Goal: Find contact information: Find contact information

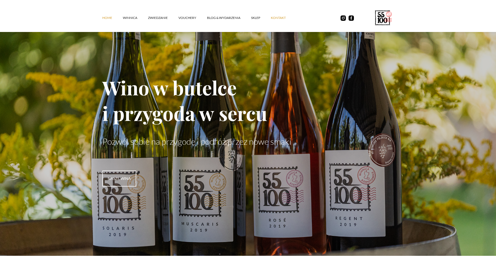
click at [280, 18] on link "kontakt" at bounding box center [284, 18] width 26 height 16
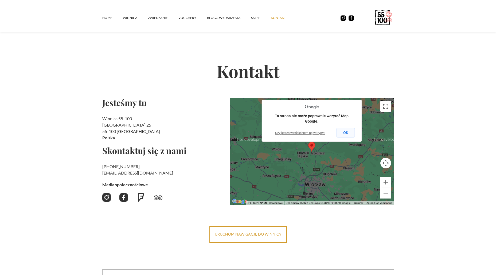
click at [346, 133] on button "OK" at bounding box center [345, 133] width 18 height 10
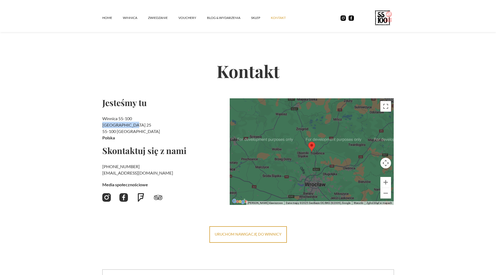
drag, startPoint x: 102, startPoint y: 125, endPoint x: 132, endPoint y: 123, distance: 29.4
click at [132, 123] on h2 "Winnica 55-100 Rzepotowice 25 55-100 Trzebnica Polska" at bounding box center [163, 129] width 123 height 26
copy h2 "Rzepotowice 25"
click at [163, 18] on link "ZWIEDZANIE" at bounding box center [163, 18] width 30 height 16
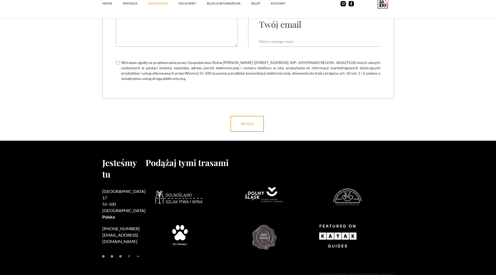
scroll to position [1639, 0]
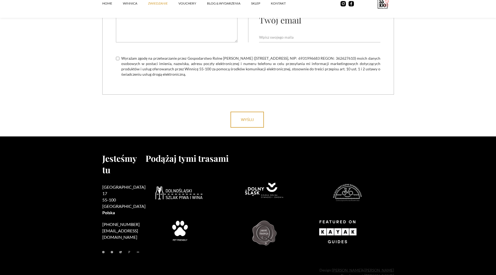
click at [163, 187] on img at bounding box center [178, 193] width 47 height 13
